Goal: Task Accomplishment & Management: Manage account settings

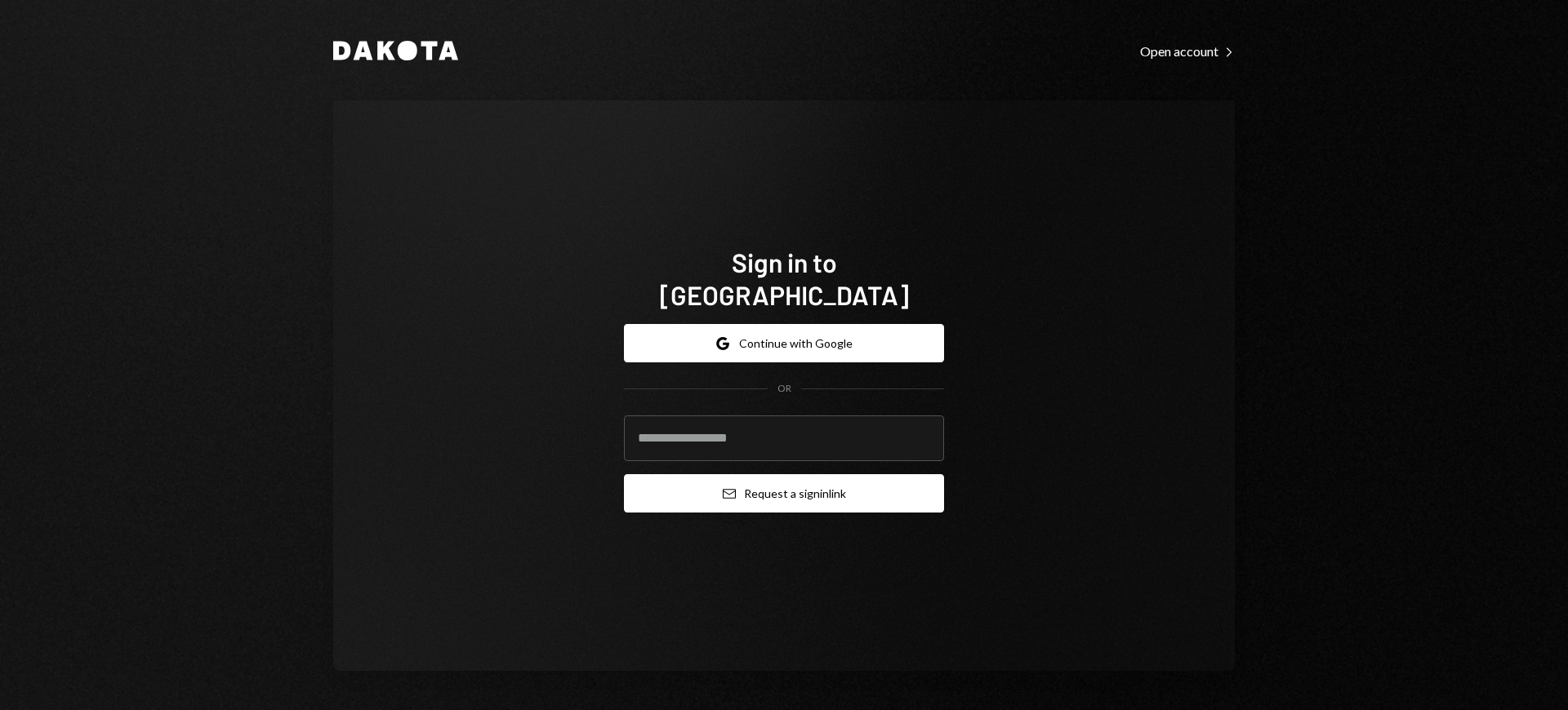
click at [784, 477] on button "Email Request a sign in link" at bounding box center [783, 493] width 320 height 38
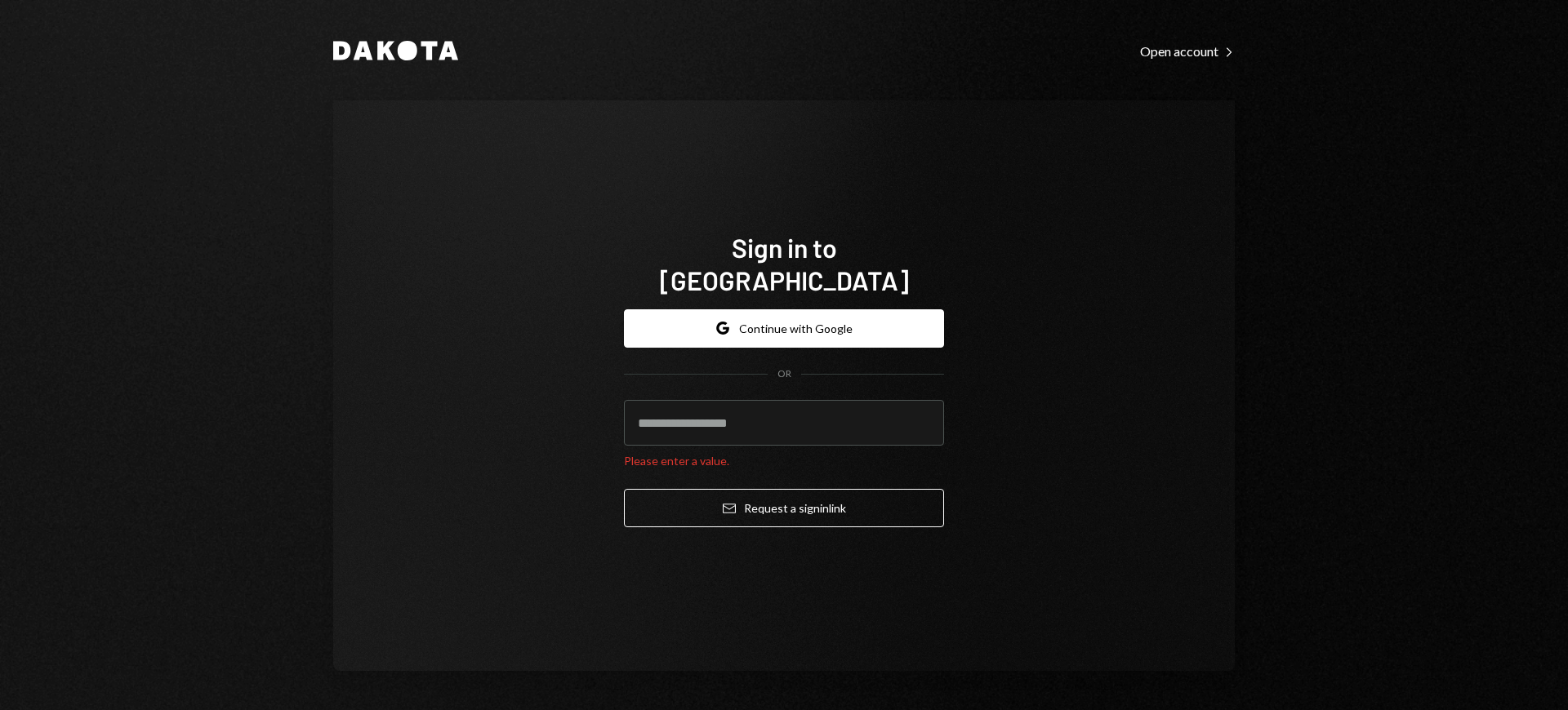
click at [784, 263] on h1 "Sign in to [GEOGRAPHIC_DATA]" at bounding box center [783, 264] width 320 height 65
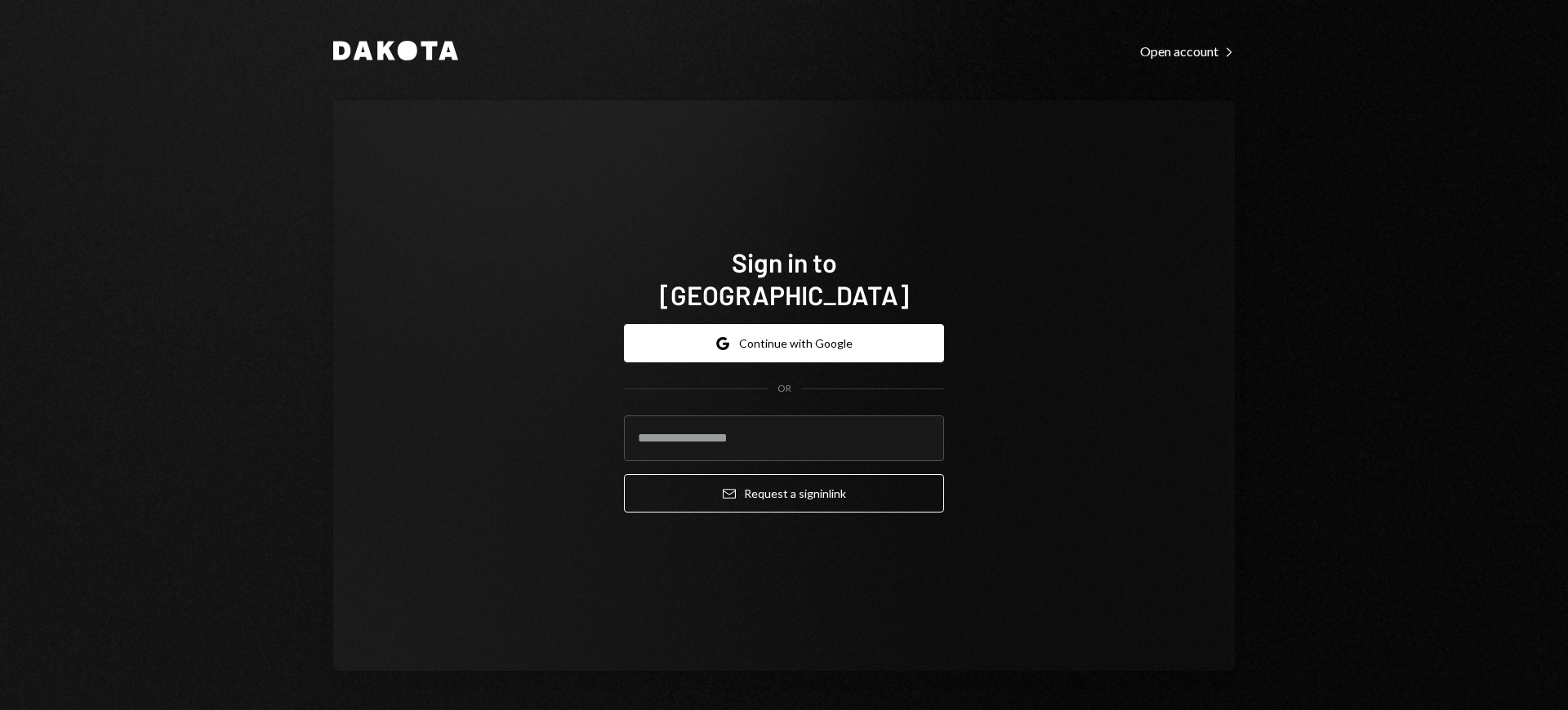
click at [784, 278] on h1 "Sign in to [GEOGRAPHIC_DATA]" at bounding box center [783, 278] width 320 height 65
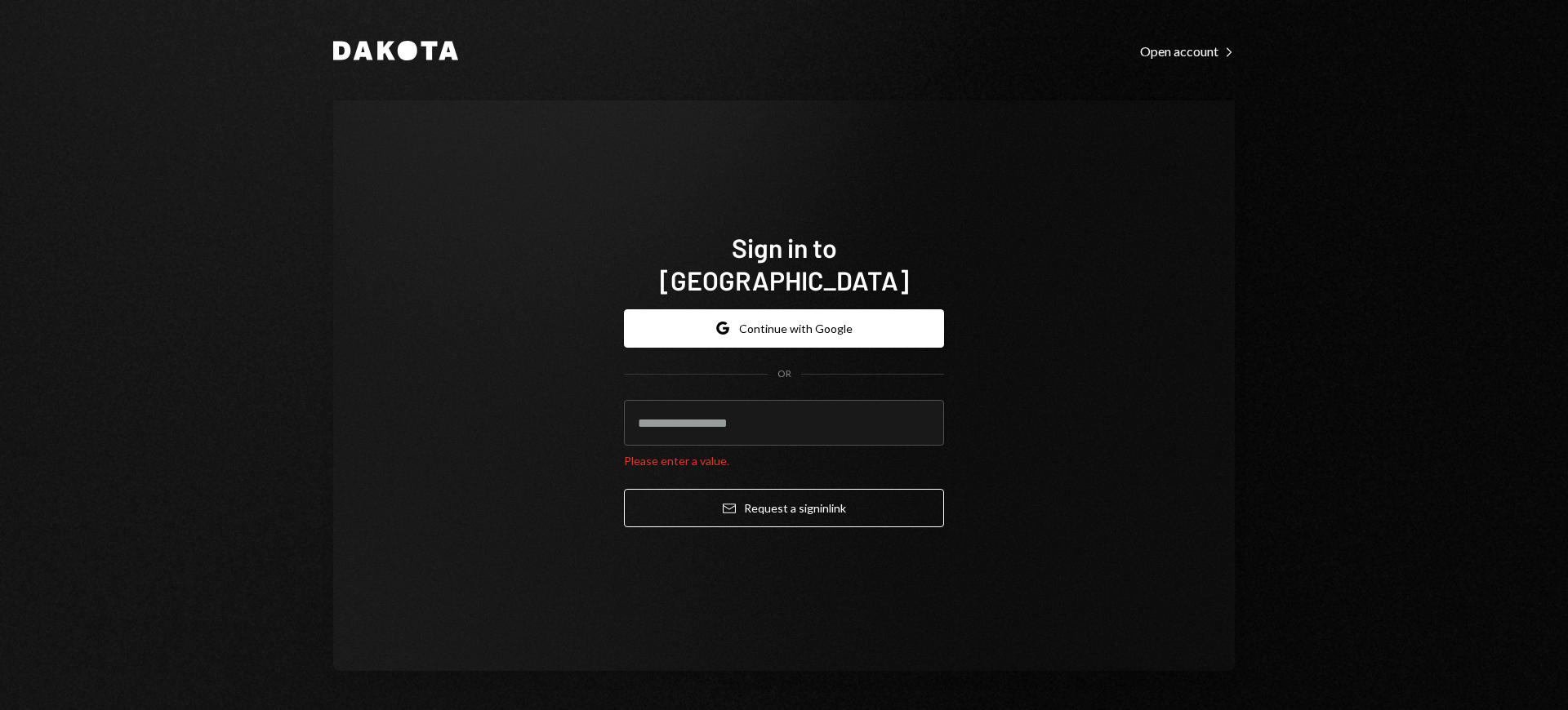
click at [784, 263] on h1 "Sign in to [GEOGRAPHIC_DATA]" at bounding box center [783, 264] width 320 height 65
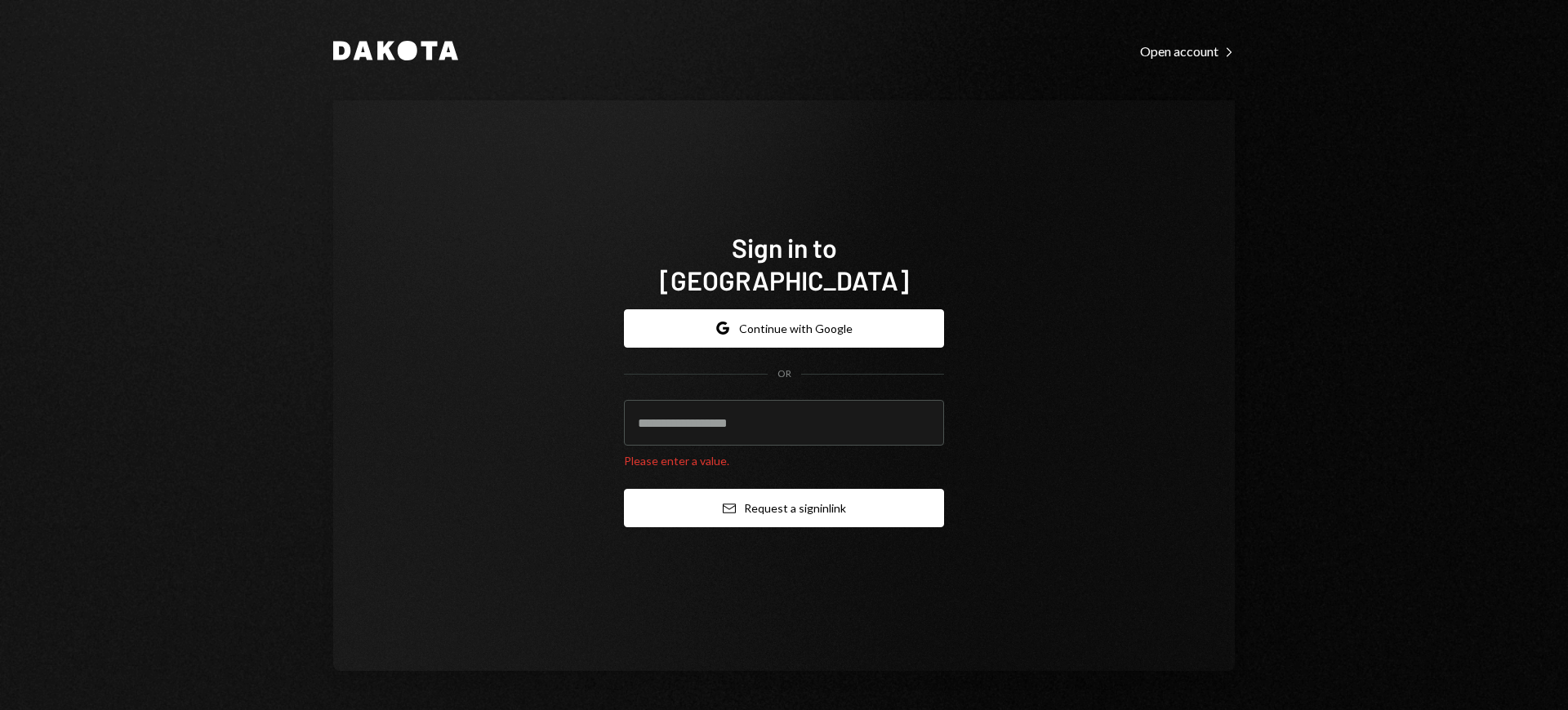
click at [784, 491] on button "Email Request a sign in link" at bounding box center [783, 508] width 320 height 38
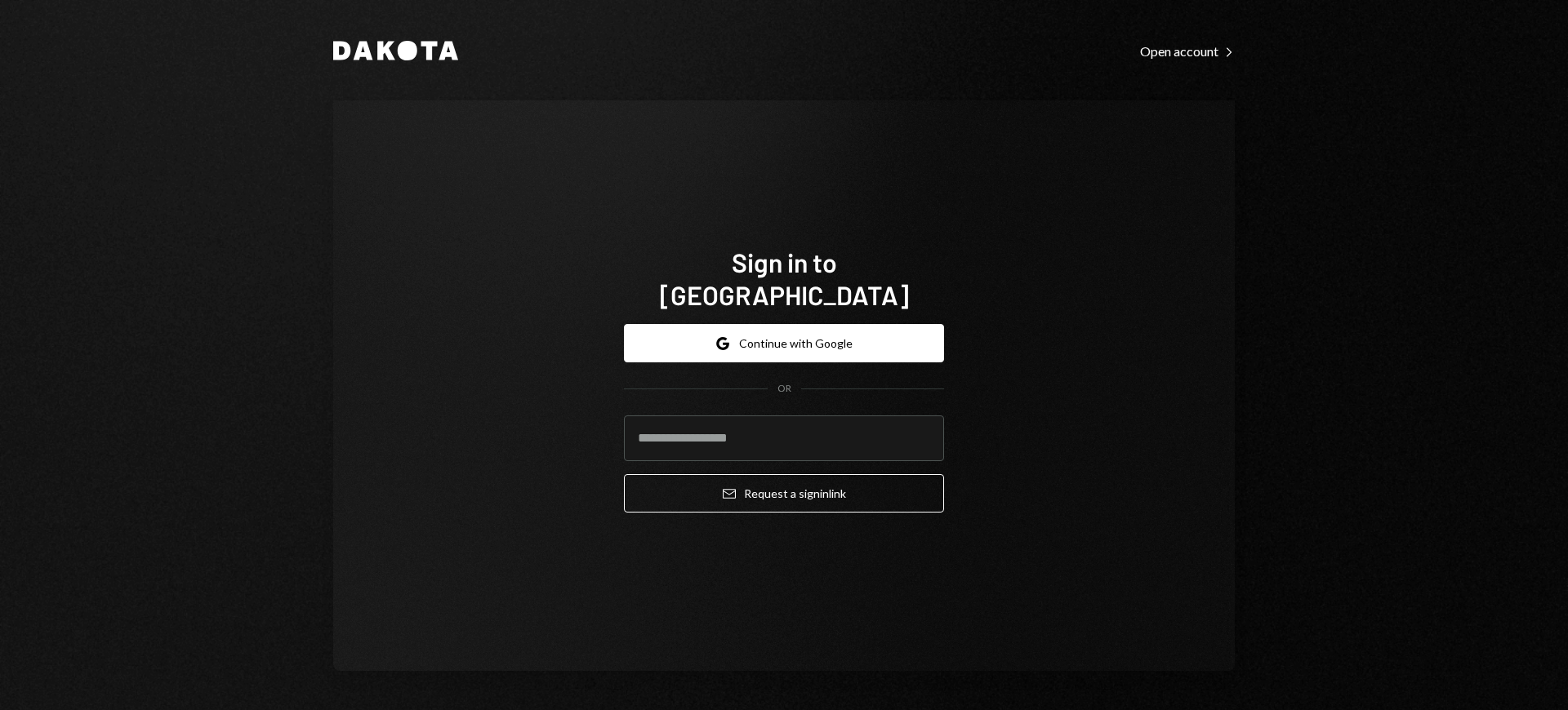
click at [784, 278] on h1 "Sign in to [GEOGRAPHIC_DATA]" at bounding box center [783, 278] width 320 height 65
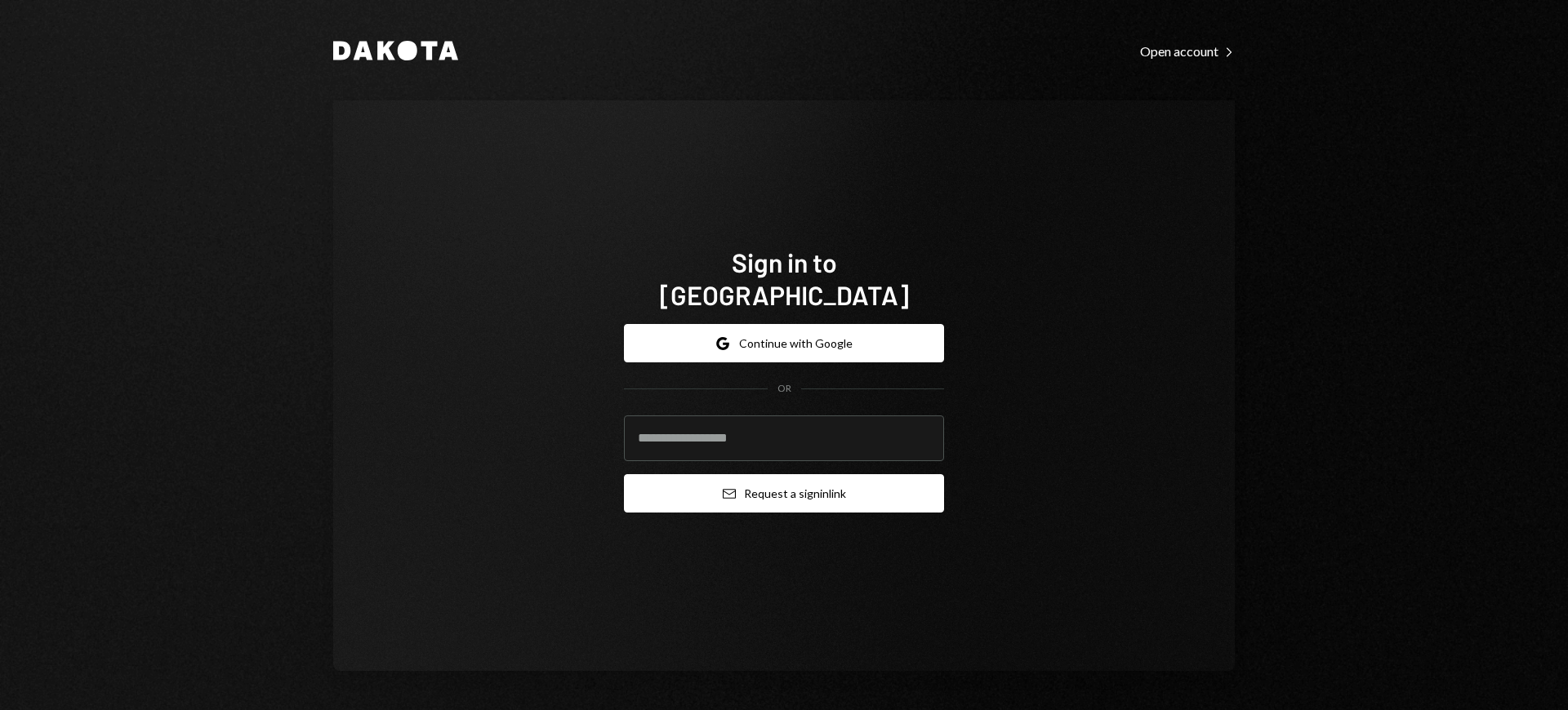
click at [784, 477] on button "Email Request a sign in link" at bounding box center [783, 493] width 320 height 38
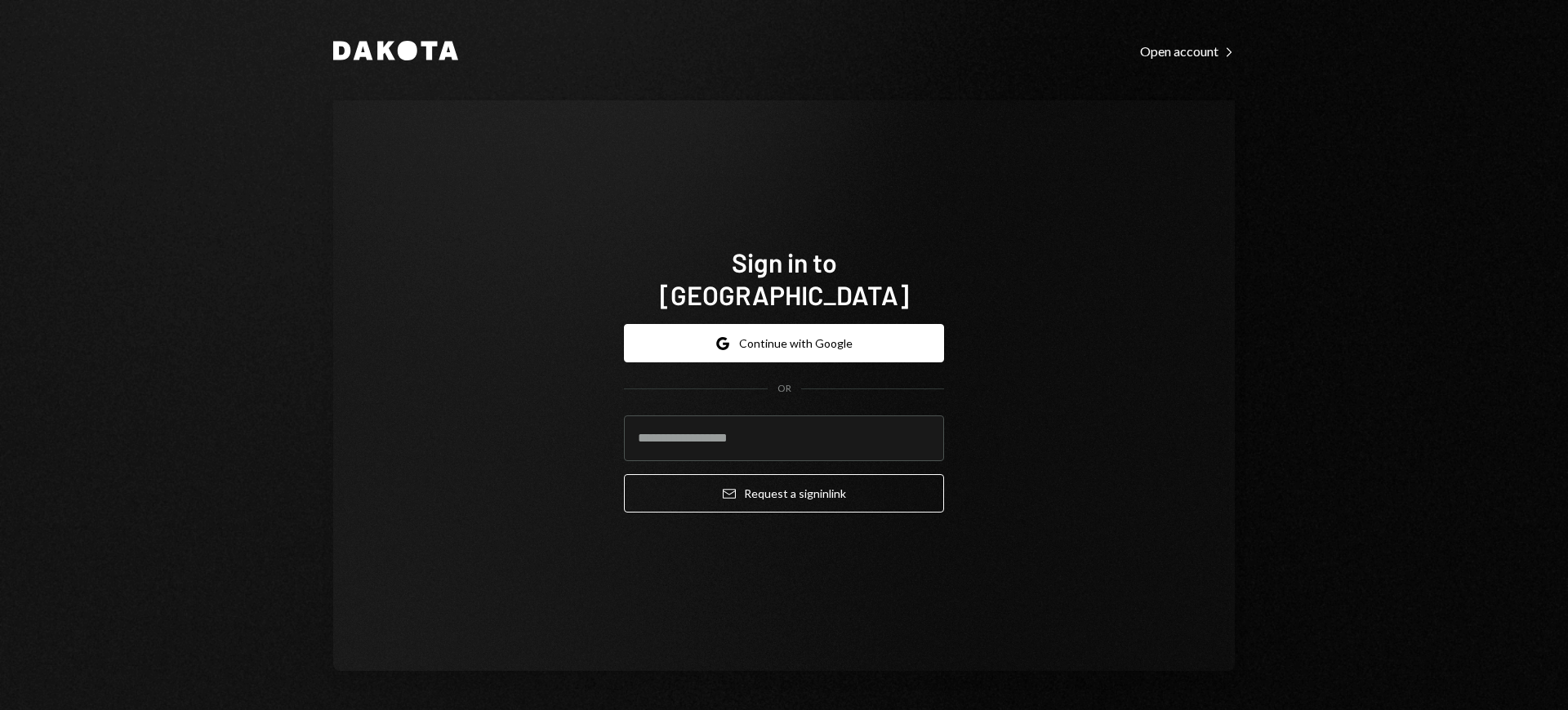
click at [784, 278] on h1 "Sign in to [GEOGRAPHIC_DATA]" at bounding box center [783, 278] width 320 height 65
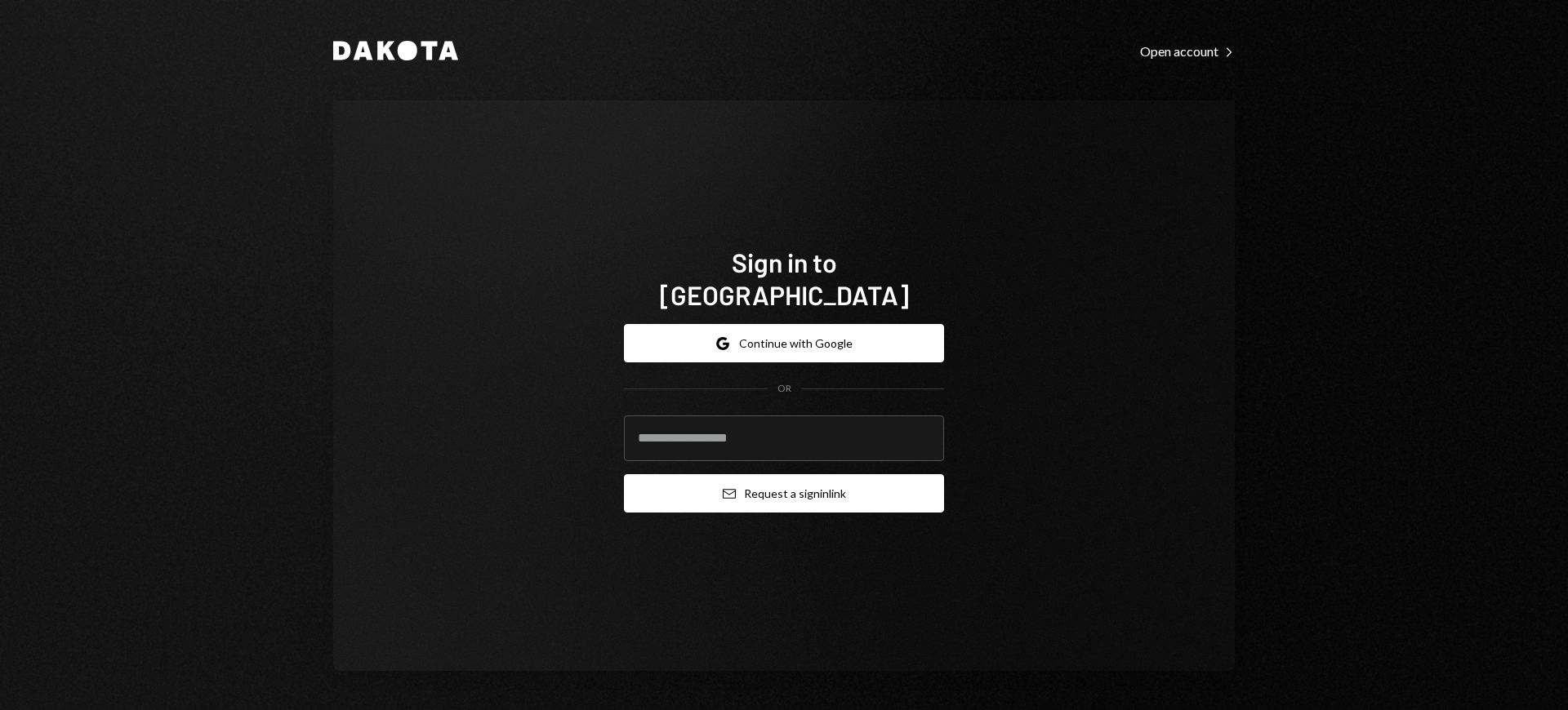
click at [784, 477] on button "Email Request a sign in link" at bounding box center [783, 493] width 320 height 38
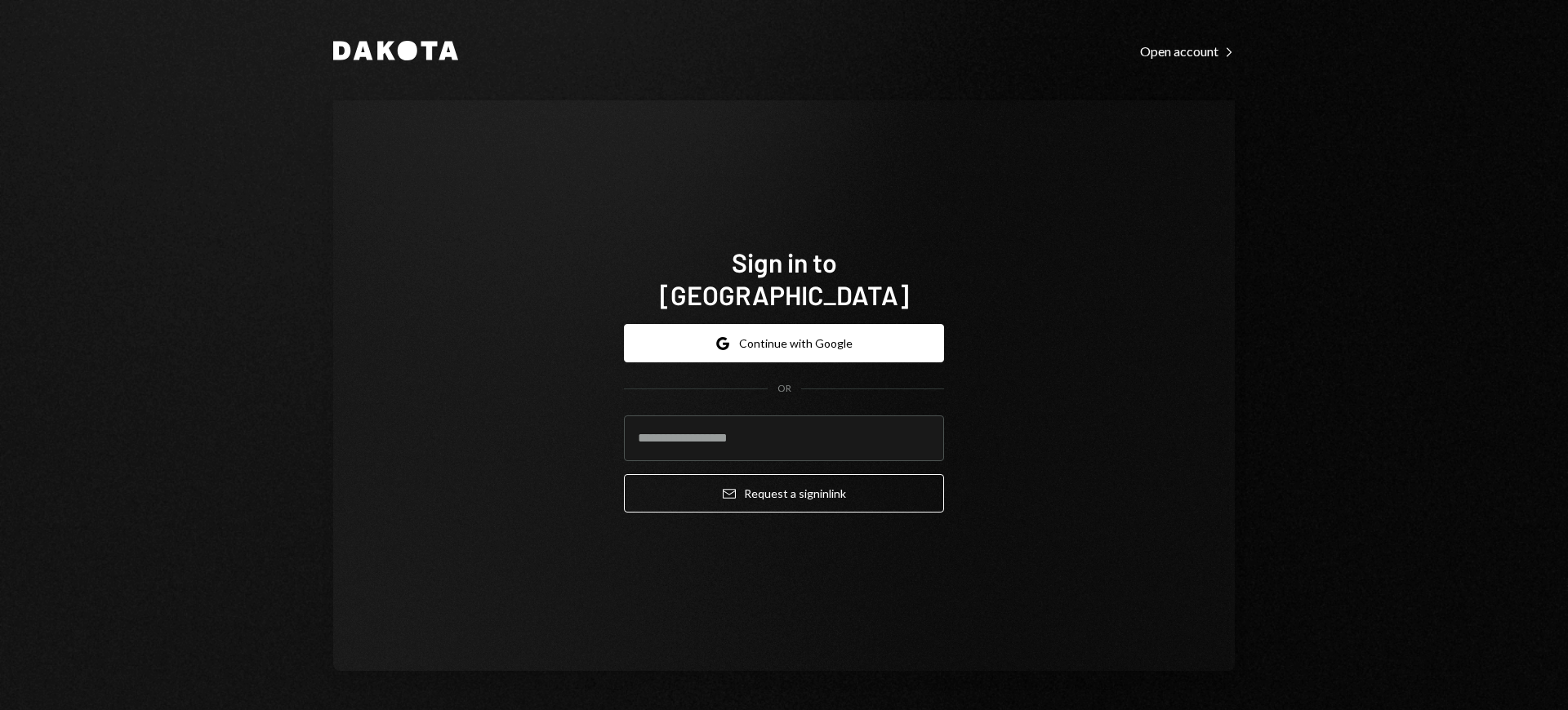
click at [784, 278] on h1 "Sign in to [GEOGRAPHIC_DATA]" at bounding box center [783, 278] width 320 height 65
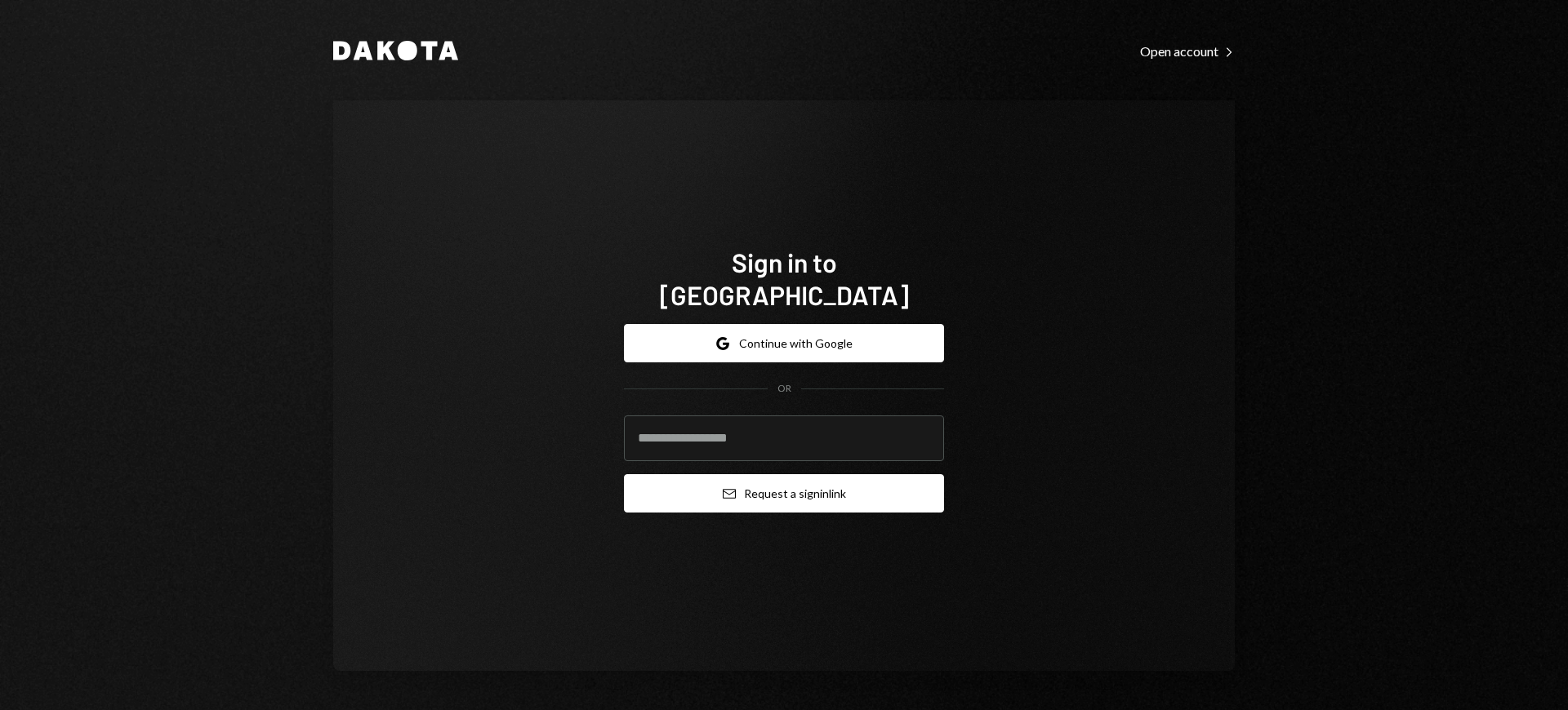
click at [784, 477] on button "Email Request a sign in link" at bounding box center [783, 493] width 320 height 38
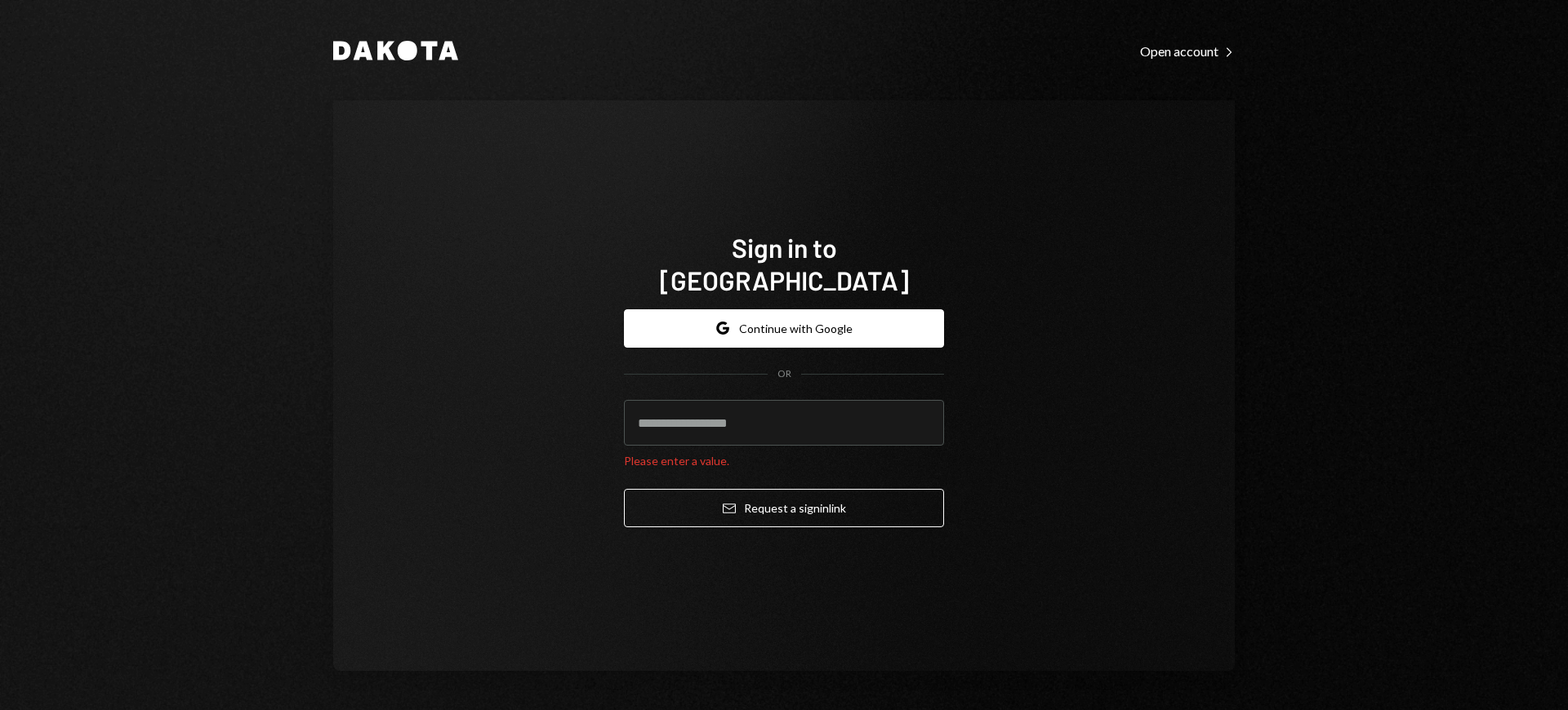
click at [784, 263] on h1 "Sign in to [GEOGRAPHIC_DATA]" at bounding box center [783, 264] width 320 height 65
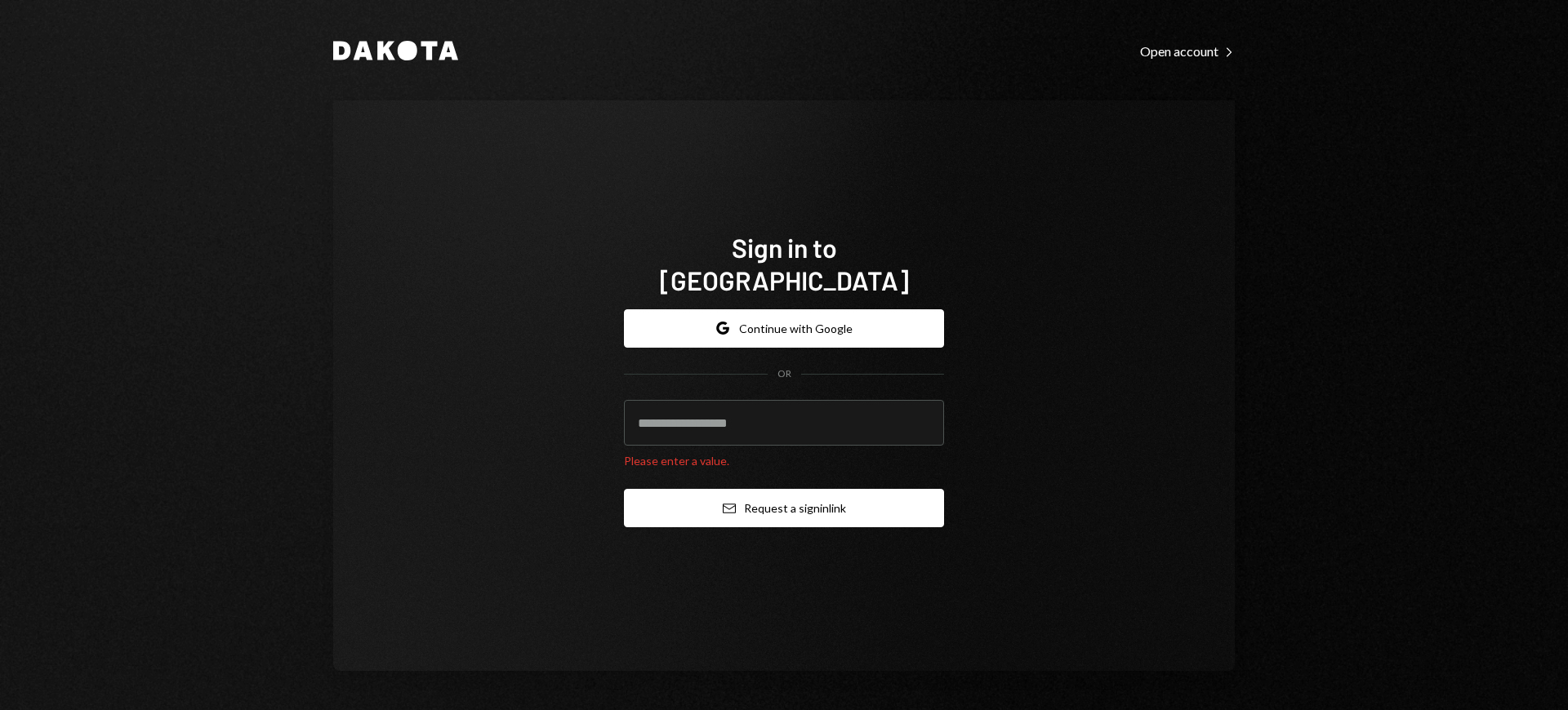
click at [784, 491] on button "Email Request a sign in link" at bounding box center [783, 508] width 320 height 38
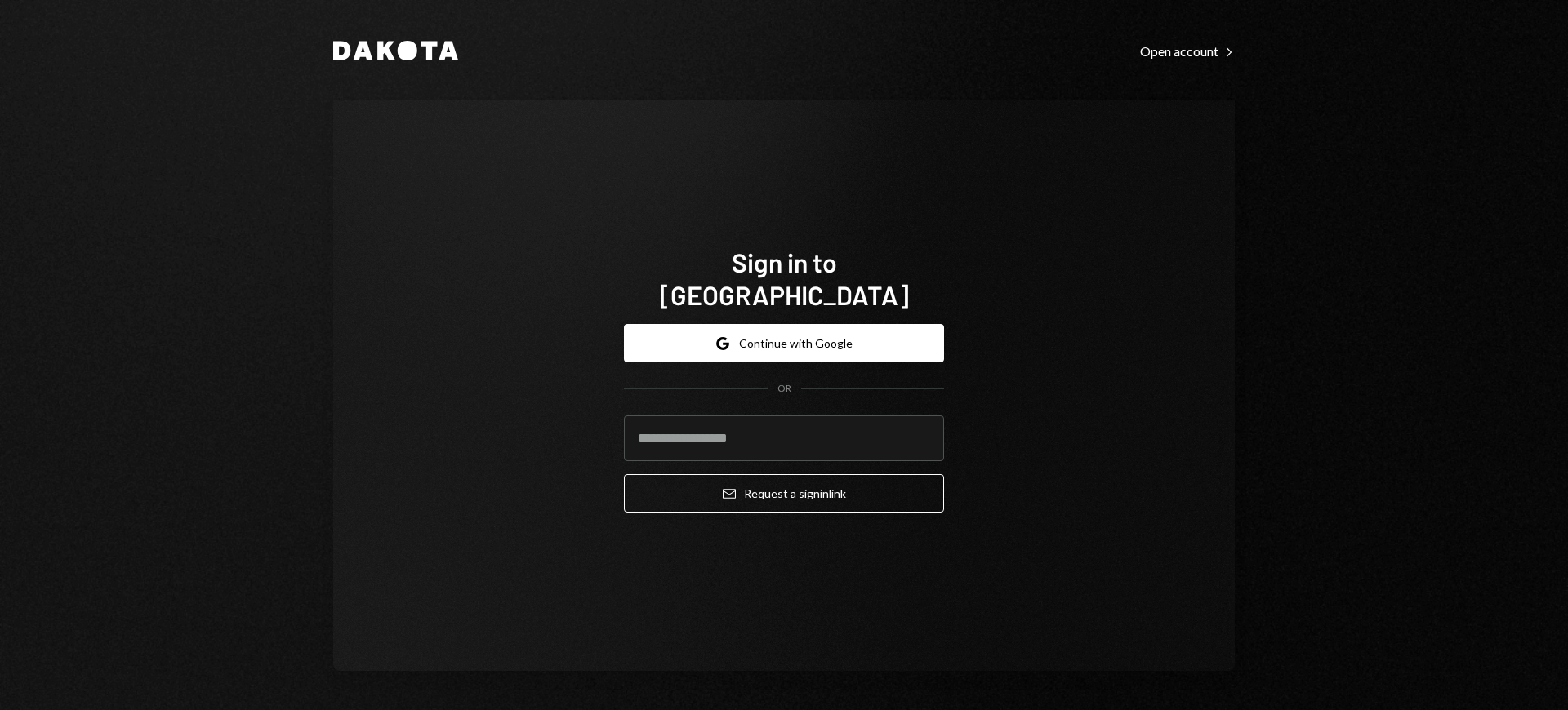
click at [784, 278] on h1 "Sign in to [GEOGRAPHIC_DATA]" at bounding box center [783, 278] width 320 height 65
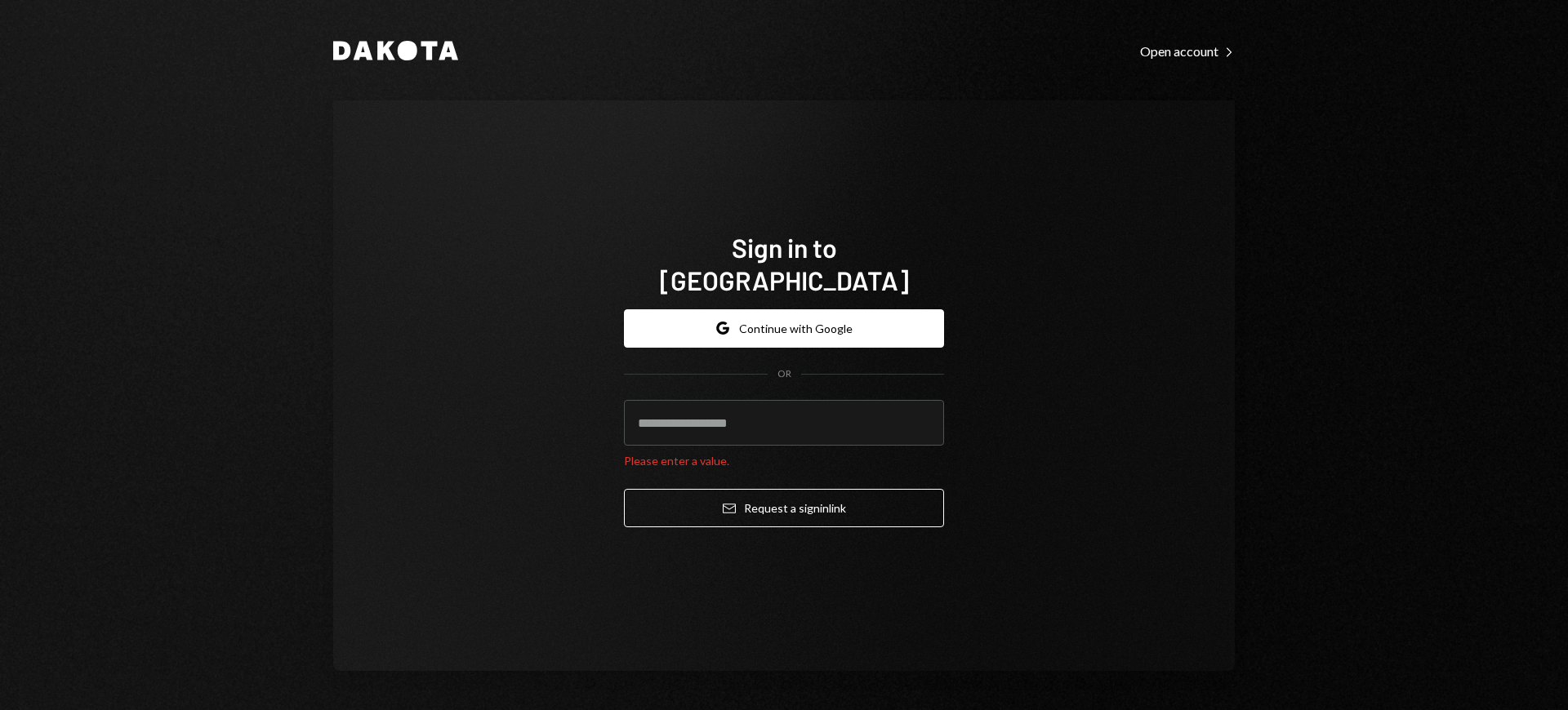
click at [784, 263] on h1 "Sign in to [GEOGRAPHIC_DATA]" at bounding box center [783, 264] width 320 height 65
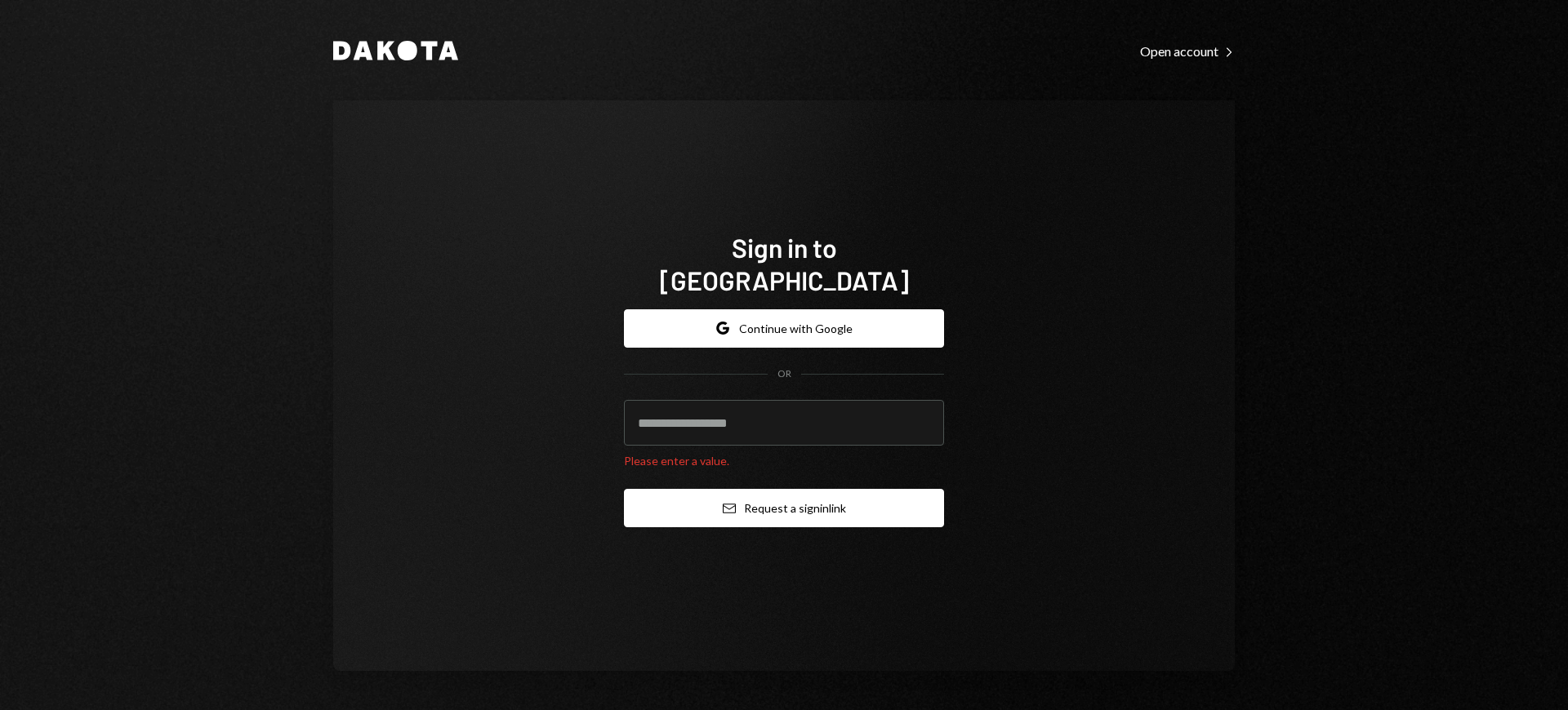
click at [784, 491] on button "Email Request a sign in link" at bounding box center [783, 508] width 320 height 38
